Goal: Book appointment/travel/reservation

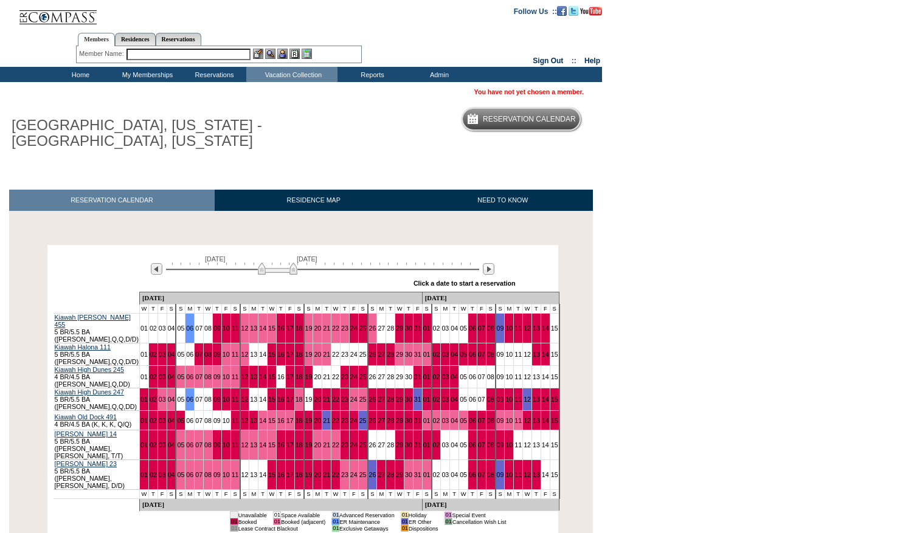
click at [148, 55] on input "text" at bounding box center [189, 55] width 124 height 12
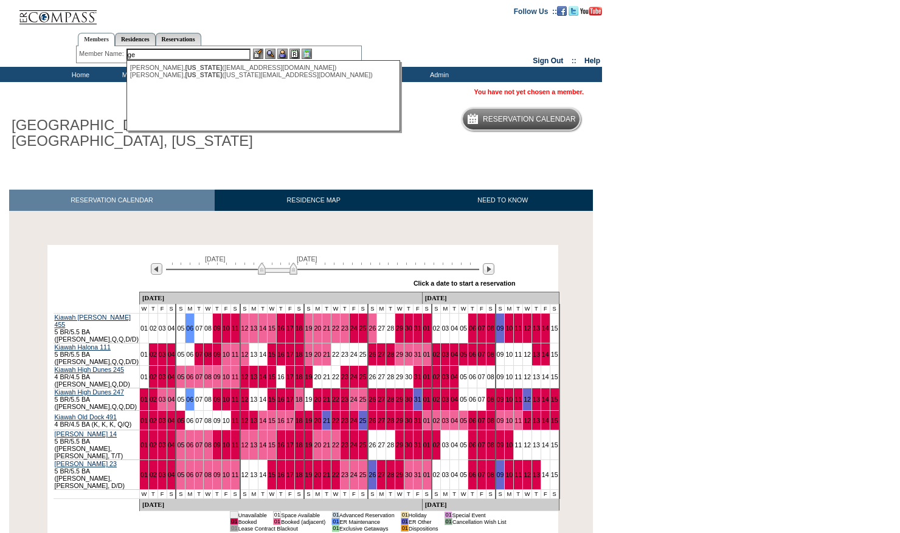
type input "g"
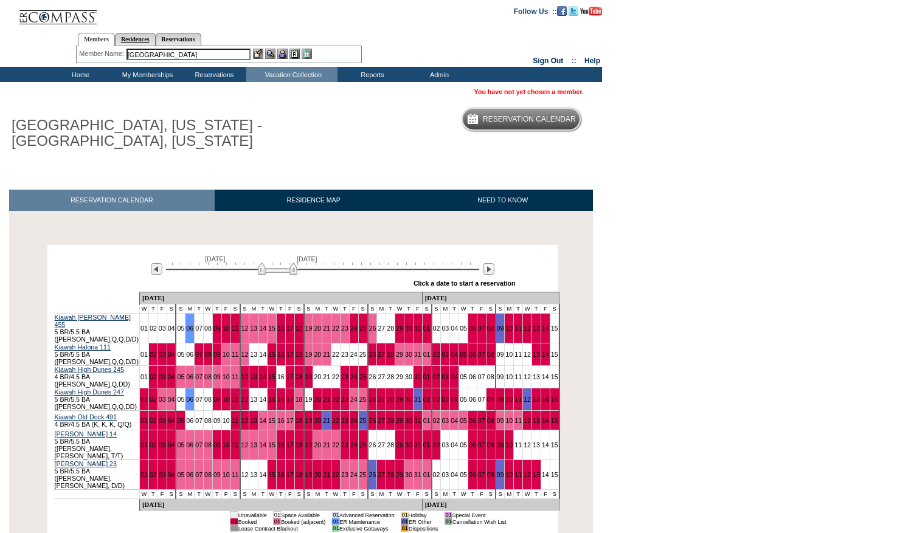
type input "[GEOGRAPHIC_DATA]"
click at [126, 43] on link "Residences" at bounding box center [135, 39] width 41 height 13
click at [165, 47] on div "Member Name: [GEOGRAPHIC_DATA], [US_STATE] ([EMAIL_ADDRESS][DOMAIN_NAME]) [GEOG…" at bounding box center [219, 54] width 286 height 17
click at [185, 50] on input "text" at bounding box center [230, 55] width 148 height 12
click at [184, 54] on input "text" at bounding box center [230, 55] width 148 height 12
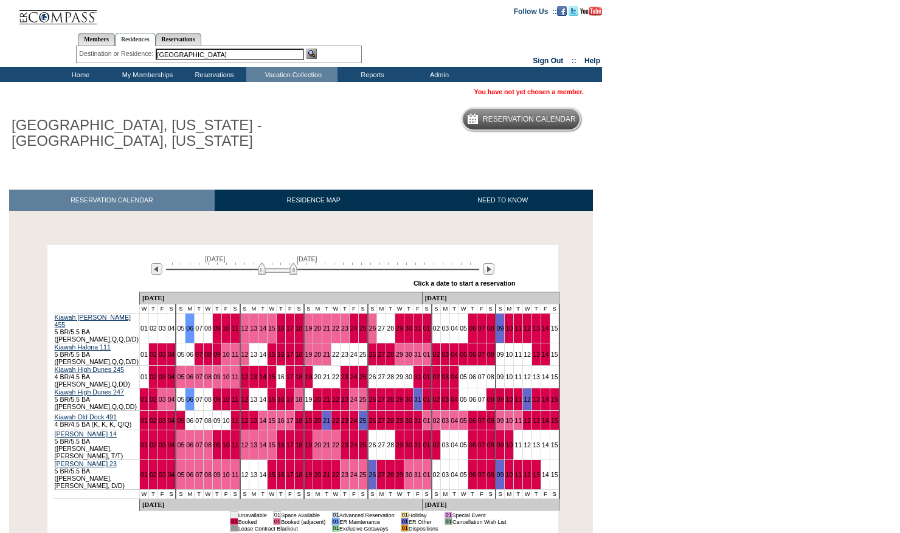
click at [288, 57] on input "[GEOGRAPHIC_DATA]" at bounding box center [230, 55] width 148 height 12
type input "[GEOGRAPHIC_DATA]"
click at [321, 53] on div "Destination or Residence:" at bounding box center [219, 55] width 280 height 12
click at [314, 55] on img at bounding box center [312, 54] width 10 height 10
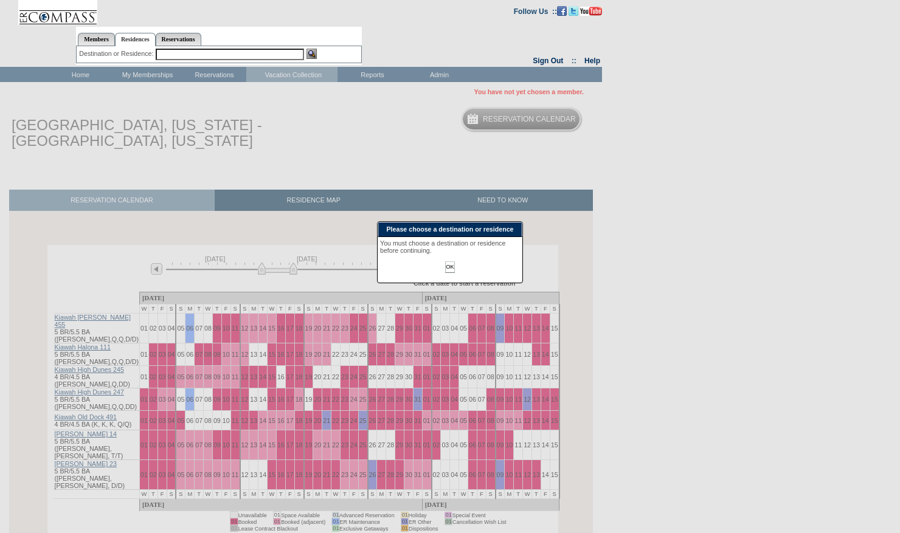
click at [182, 50] on input "text" at bounding box center [230, 55] width 148 height 12
click at [448, 273] on input "OK" at bounding box center [449, 268] width 9 height 12
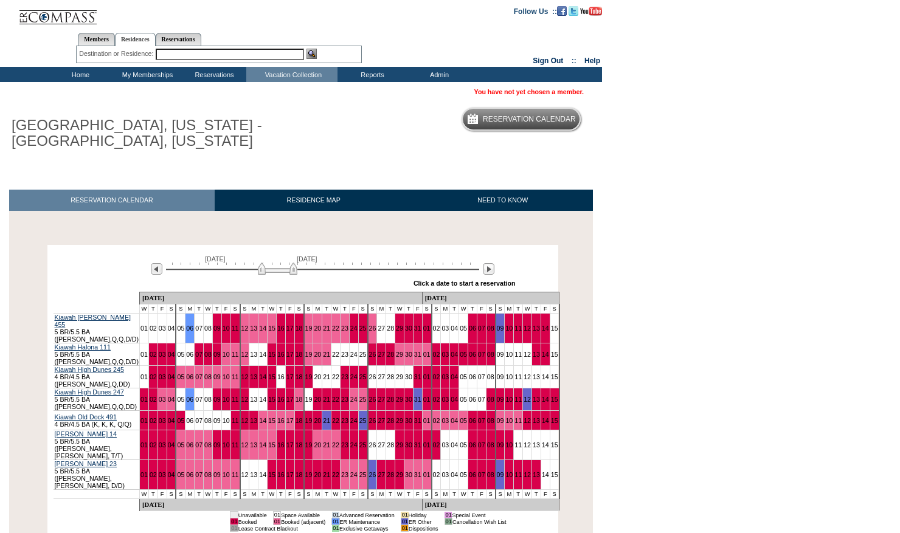
click at [170, 54] on input "text" at bounding box center [230, 55] width 148 height 12
type input "s"
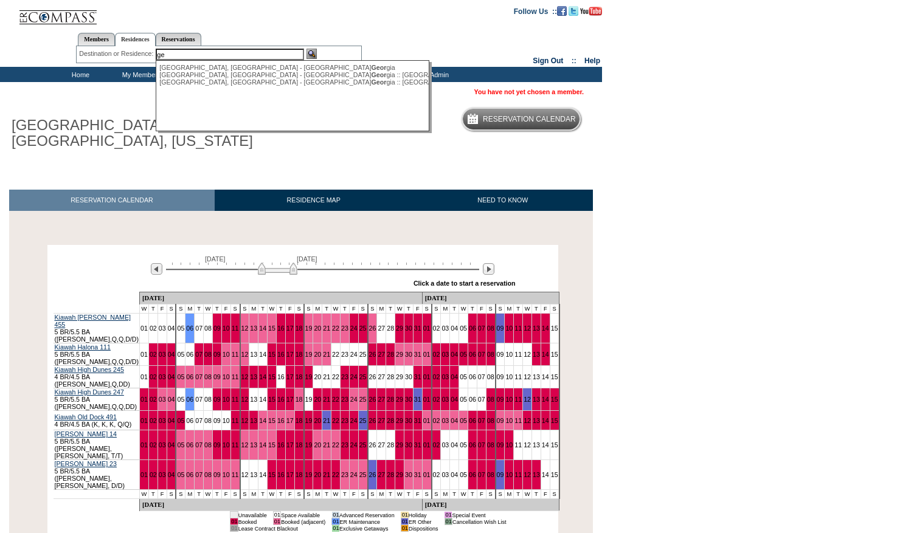
type input "g"
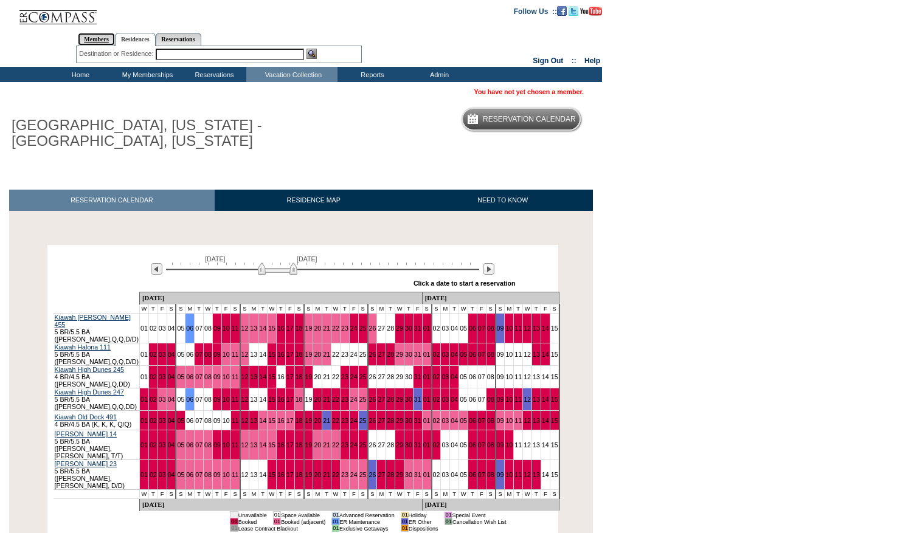
click at [106, 40] on link "Members" at bounding box center [96, 39] width 37 height 13
click at [131, 46] on div "Member Name: Destination or Residence: [GEOGRAPHIC_DATA], [GEOGRAPHIC_DATA] - […" at bounding box center [219, 54] width 286 height 17
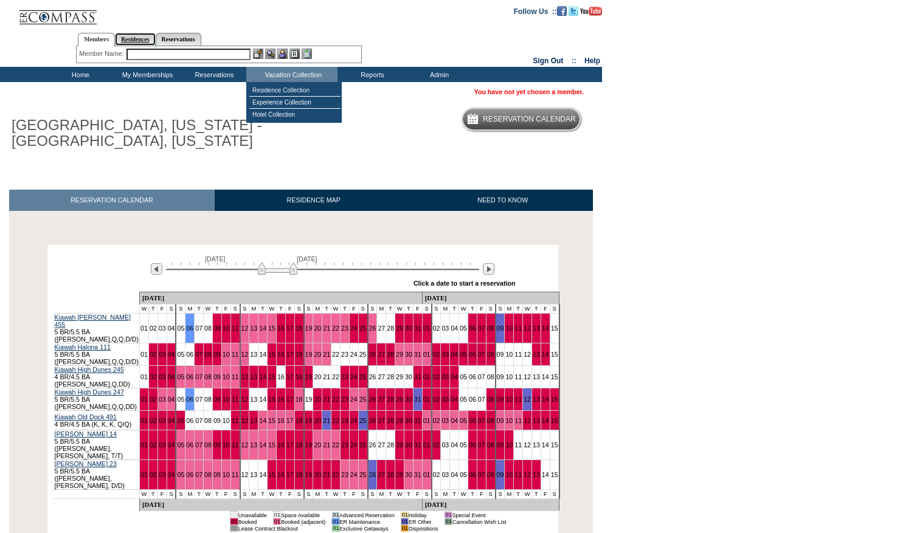
click at [124, 41] on link "Residences" at bounding box center [135, 39] width 41 height 13
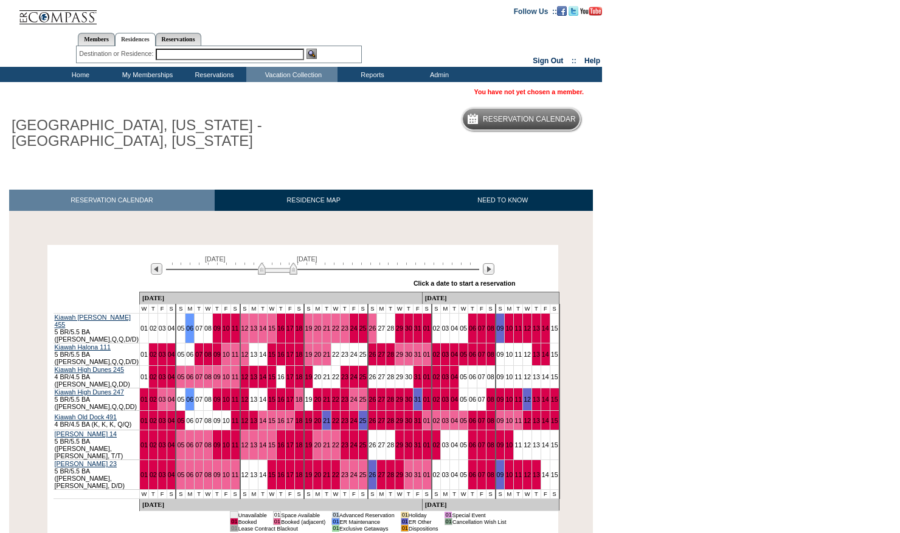
click at [178, 49] on input "text" at bounding box center [230, 55] width 148 height 12
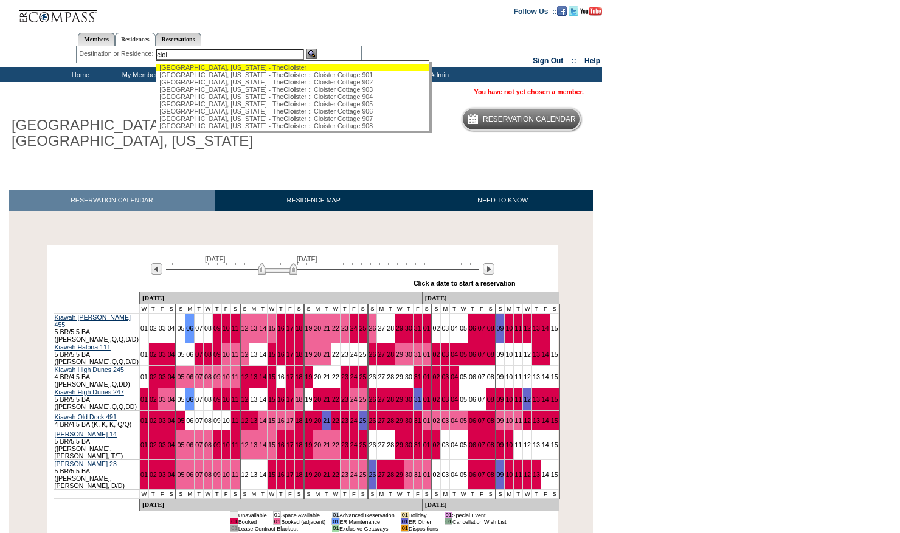
click at [213, 64] on div "[GEOGRAPHIC_DATA], [US_STATE] - The Cloi ster" at bounding box center [293, 67] width 268 height 7
type input "[GEOGRAPHIC_DATA], [US_STATE] - The Cloister"
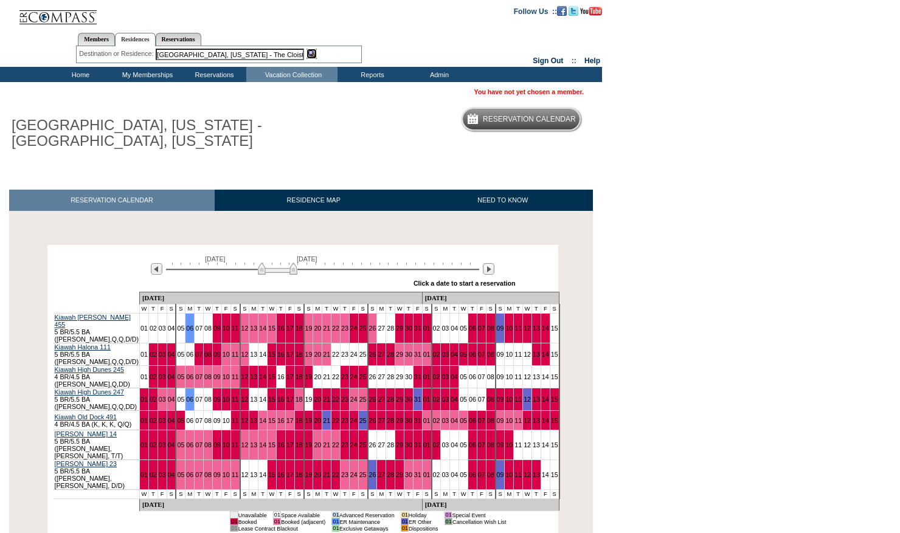
click at [317, 54] on img at bounding box center [312, 54] width 10 height 10
